Goal: Task Accomplishment & Management: Manage account settings

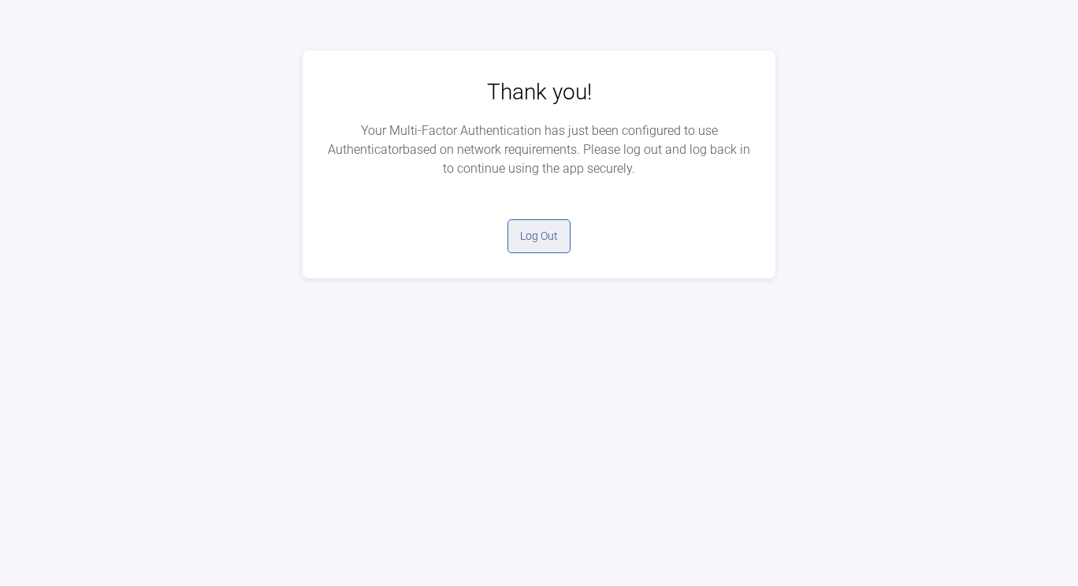
click at [543, 232] on button "Log Out" at bounding box center [539, 236] width 63 height 34
